Goal: Task Accomplishment & Management: Use online tool/utility

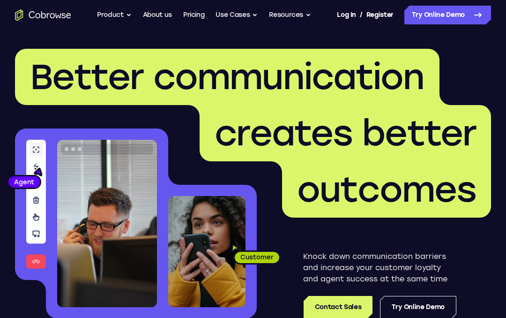
click at [428, 299] on link "Try Online Demo" at bounding box center [418, 307] width 76 height 22
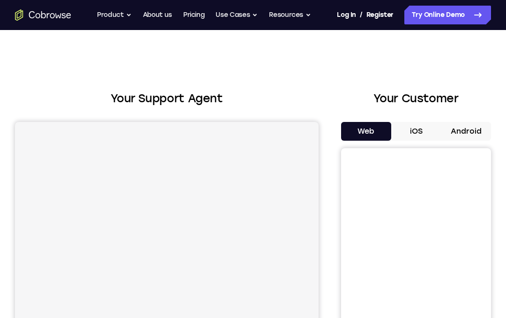
click at [474, 132] on button "Android" at bounding box center [466, 131] width 50 height 19
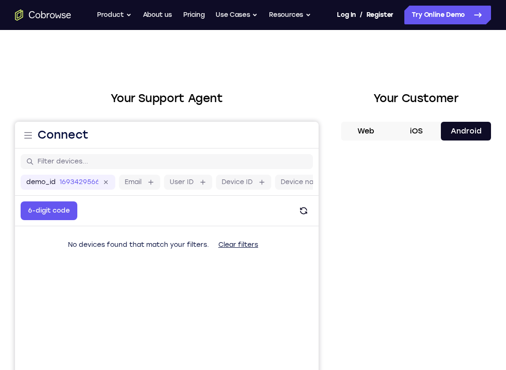
scroll to position [45, 0]
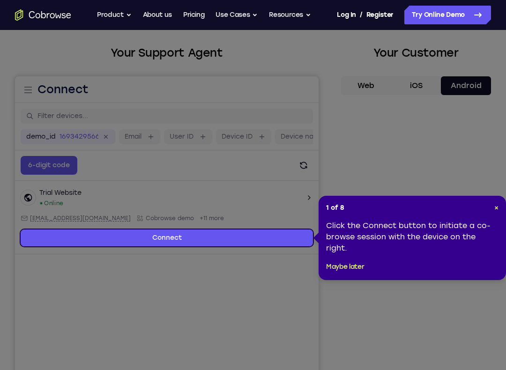
click at [489, 207] on header "1 of 8 ×" at bounding box center [412, 207] width 172 height 9
click at [501, 205] on div "1 of 8 × Click the Connect button to initiate a co-browse session with the devi…" at bounding box center [412, 238] width 187 height 84
click at [503, 203] on div "1 of 8 × Click the Connect button to initiate a co-browse session with the devi…" at bounding box center [412, 238] width 187 height 84
click at [498, 204] on span "×" at bounding box center [496, 208] width 4 height 8
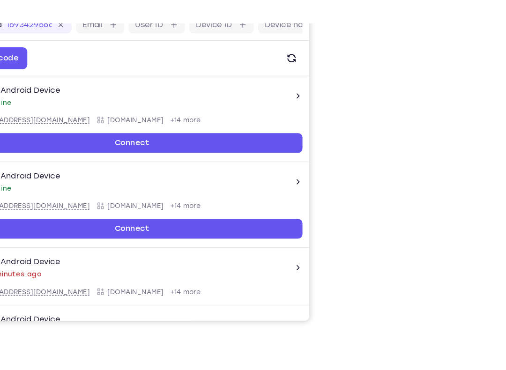
scroll to position [134, 0]
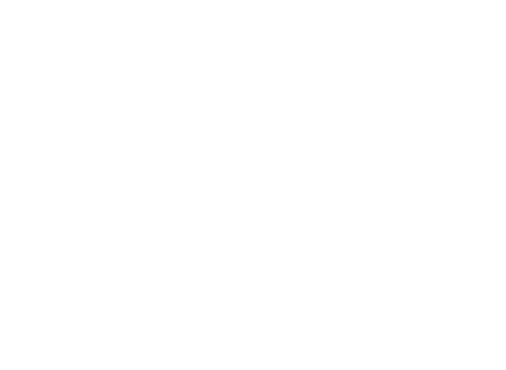
click at [341, 39] on div at bounding box center [416, 158] width 150 height 288
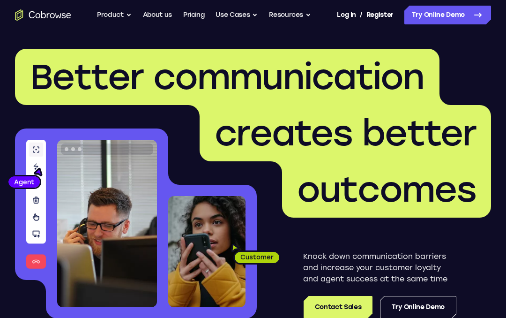
click at [429, 310] on link "Try Online Demo" at bounding box center [418, 307] width 76 height 22
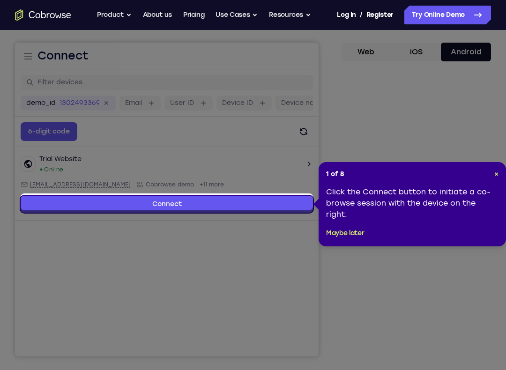
scroll to position [82, 0]
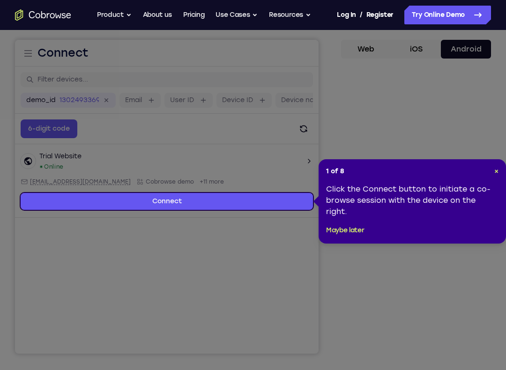
click at [498, 171] on span "×" at bounding box center [496, 171] width 4 height 8
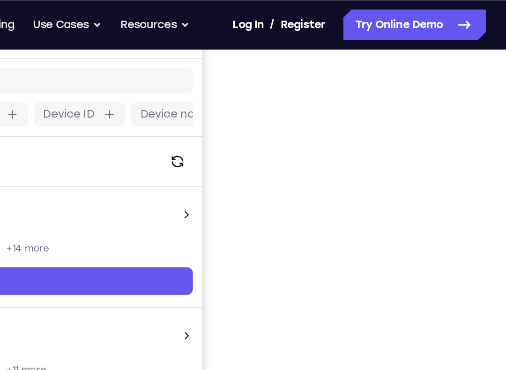
scroll to position [112, 0]
